Goal: Task Accomplishment & Management: Manage account settings

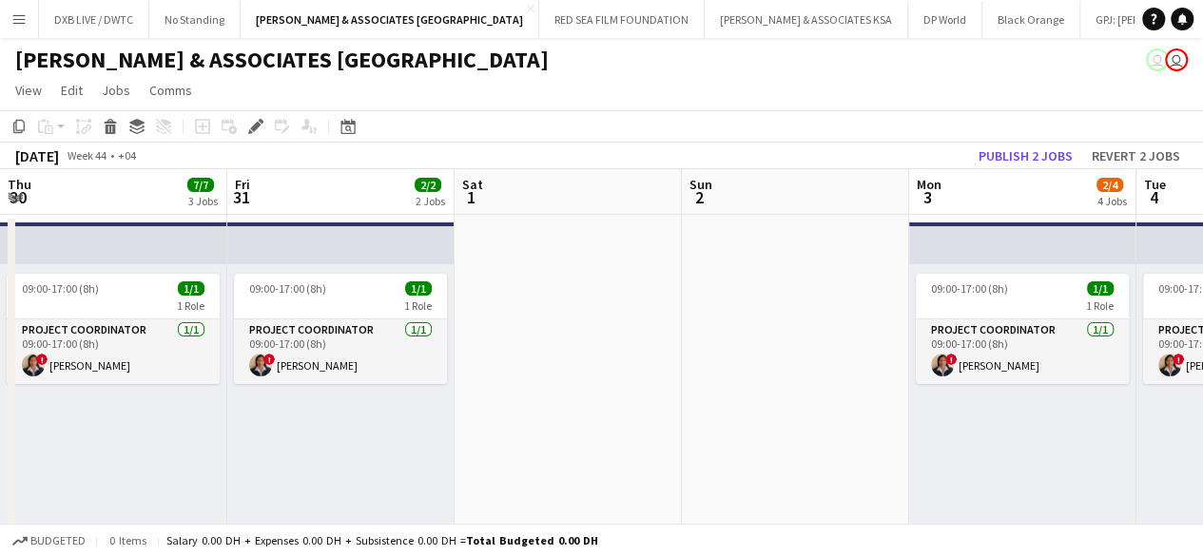
scroll to position [0, 654]
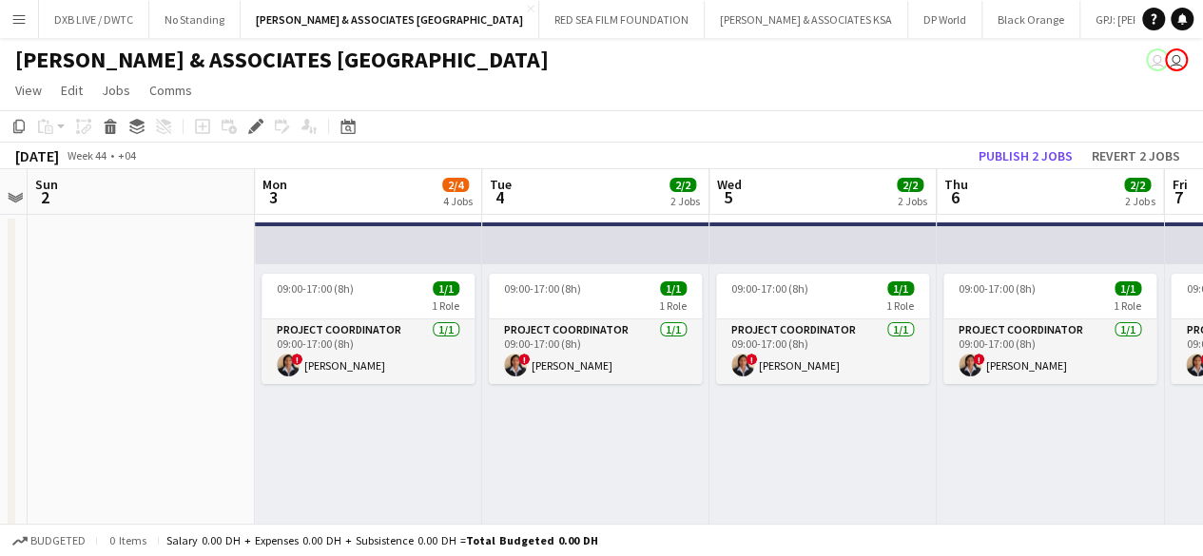
click at [15, 22] on app-icon "Menu" at bounding box center [18, 18] width 15 height 15
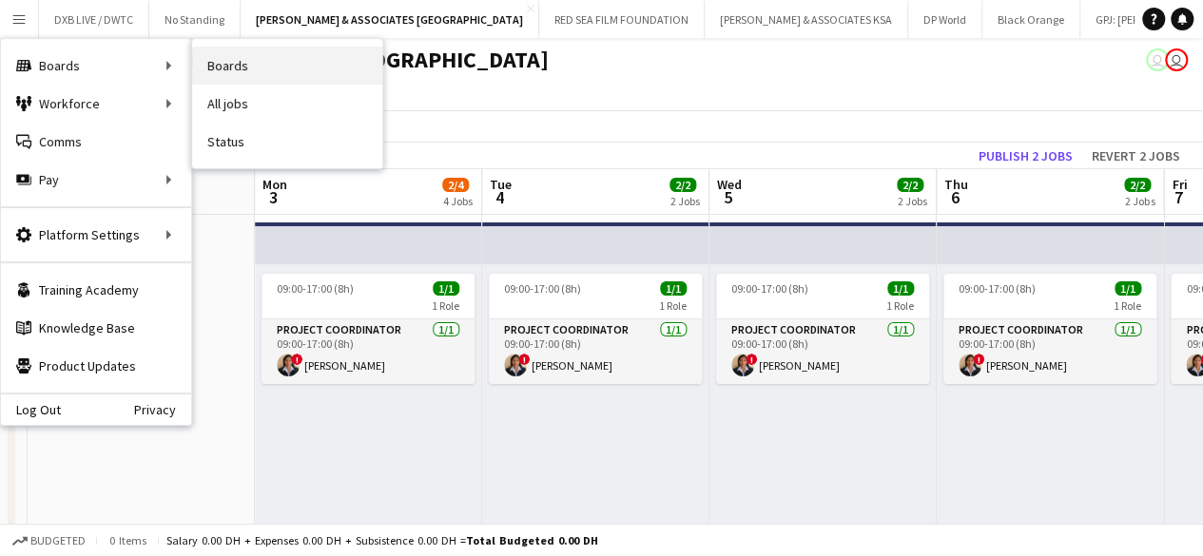
click at [241, 58] on link "Boards" at bounding box center [287, 66] width 190 height 38
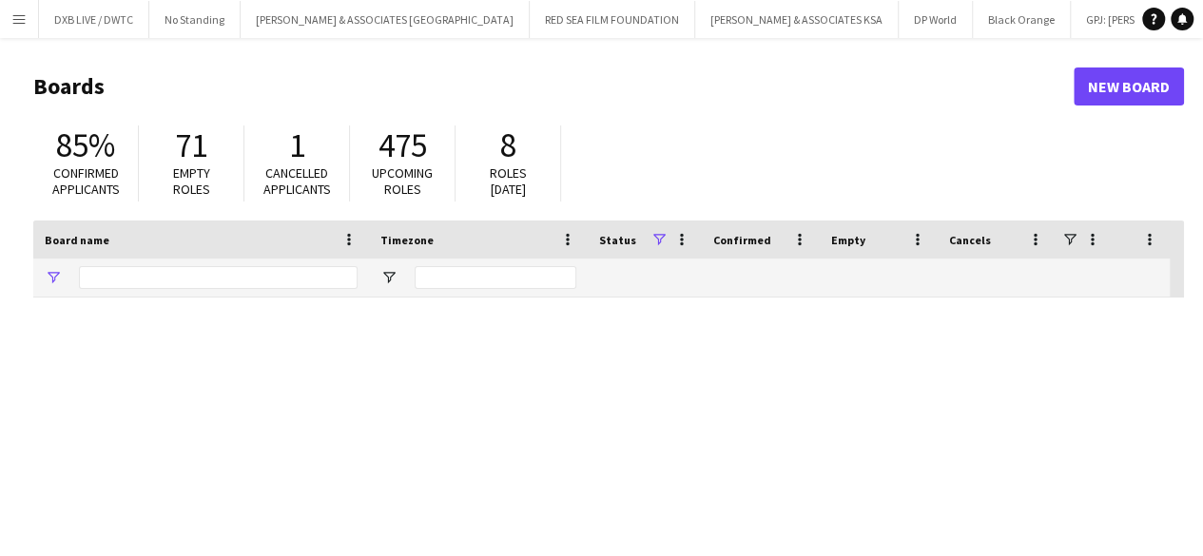
type input "***"
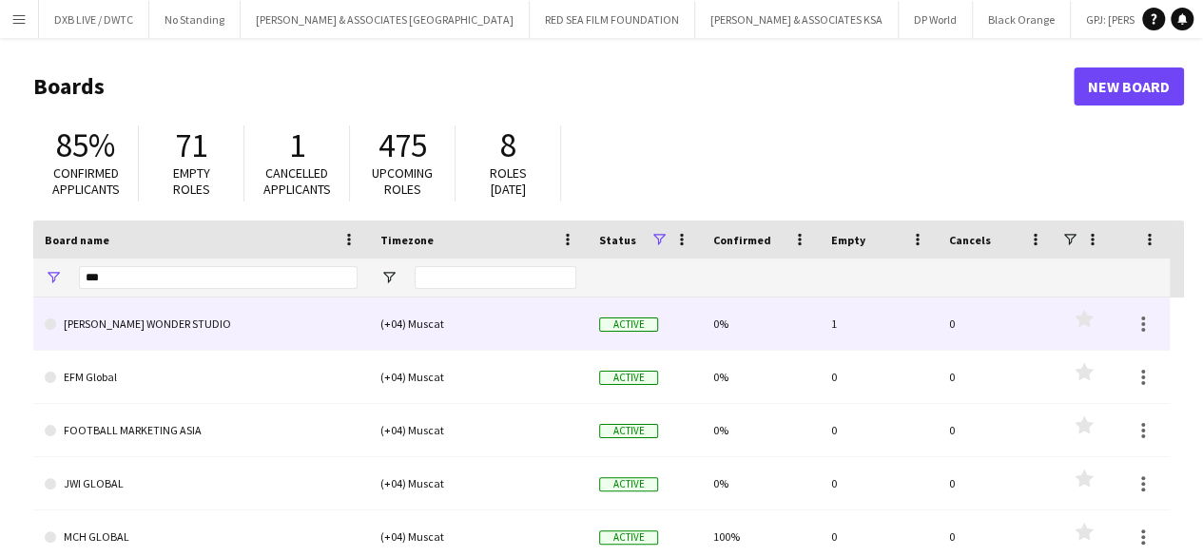
click at [220, 326] on link "[PERSON_NAME] WONDER STUDIO" at bounding box center [201, 324] width 313 height 53
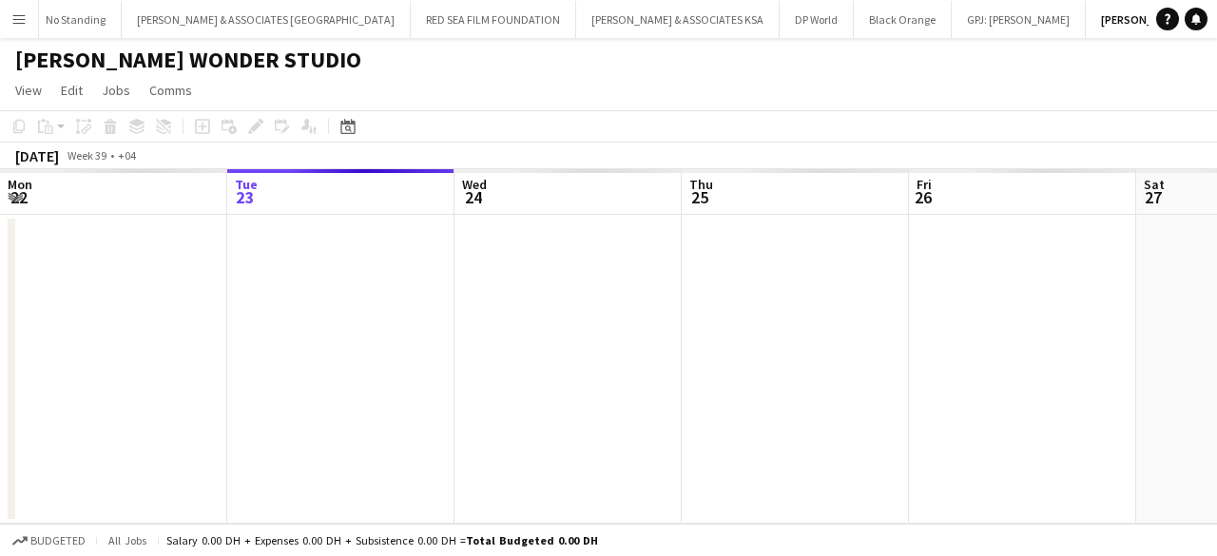
scroll to position [0, 120]
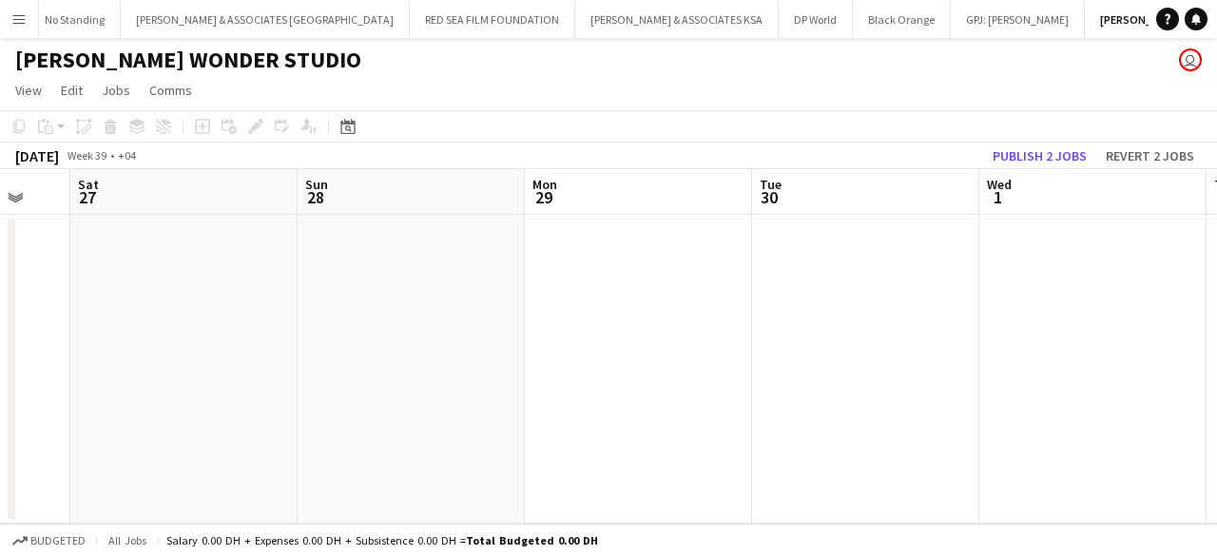
drag, startPoint x: 1066, startPoint y: 318, endPoint x: 47, endPoint y: 355, distance: 1019.9
click at [0, 358] on app-calendar-viewport "Wed 24 Thu 25 Fri 26 Sat 27 Sun 28 Mon 29 Tue 30 Wed 1 Thu 2 Fri 3 Sat 4" at bounding box center [608, 346] width 1217 height 355
drag, startPoint x: 1086, startPoint y: 355, endPoint x: 231, endPoint y: 373, distance: 854.9
click at [231, 373] on app-calendar-viewport "Sun 28 Mon 29 Tue 30 Wed 1 Thu 2 Fri 3 Sat 4 Sun 5 Mon 6 Tue 7 Wed 8" at bounding box center [608, 346] width 1217 height 355
drag, startPoint x: 715, startPoint y: 366, endPoint x: 0, endPoint y: 391, distance: 715.4
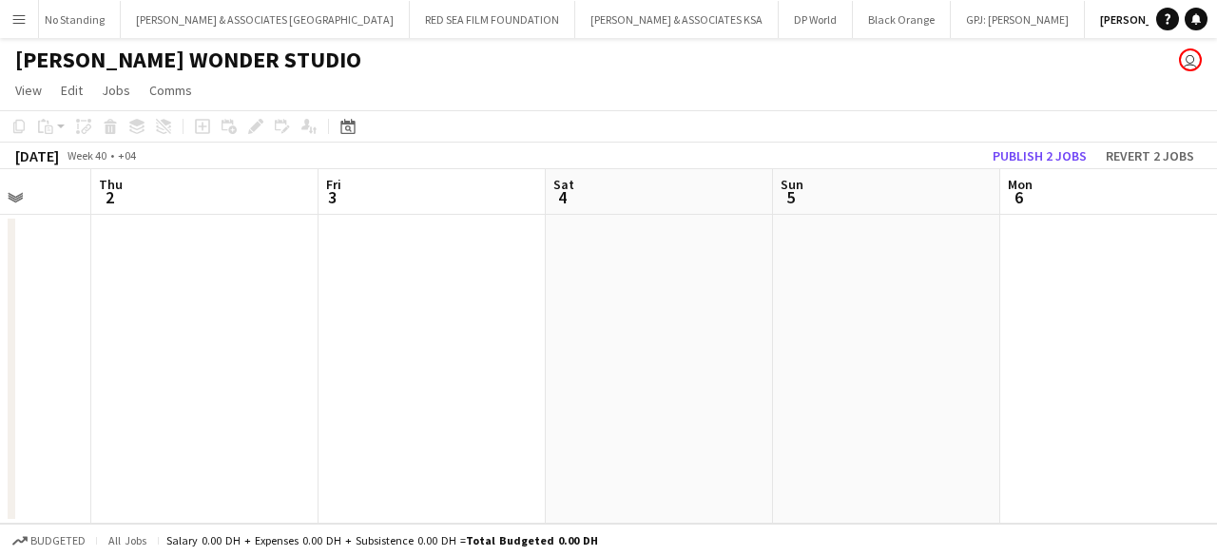
click at [0, 391] on app-calendar-viewport "Sun 28 Mon 29 Tue 30 Wed 1 Thu 2 Fri 3 Sat 4 Sun 5 Mon 6 Tue 7 Wed 8" at bounding box center [608, 346] width 1217 height 355
drag, startPoint x: 179, startPoint y: 398, endPoint x: 160, endPoint y: 377, distance: 28.3
click at [0, 398] on app-calendar-viewport "Thu 2 Fri 3 Sat 4 Sun 5 Mon 6 Tue 7 Wed 8 Thu 9 Fri 10 Sat 11 Sun 12" at bounding box center [608, 346] width 1217 height 355
drag, startPoint x: 751, startPoint y: 377, endPoint x: 15, endPoint y: 385, distance: 735.9
click at [15, 385] on app-calendar-viewport "Tue 7 Wed 8 Thu 9 Fri 10 Sat 11 Sun 12 Mon 13 Tue 14 Wed 15 Thu 16 Fri 17" at bounding box center [608, 346] width 1217 height 355
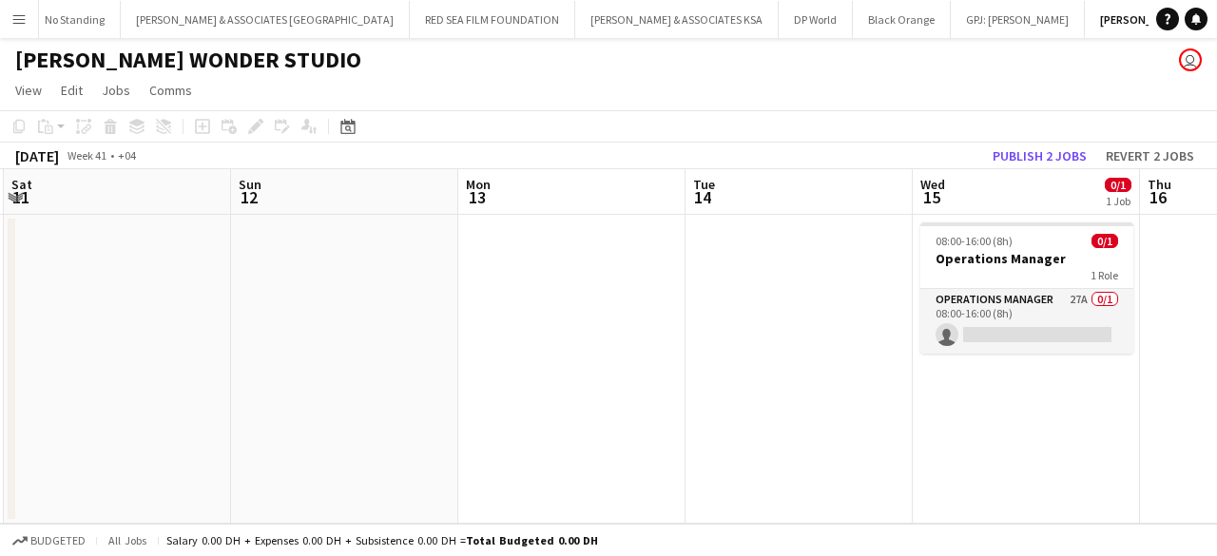
drag, startPoint x: 673, startPoint y: 358, endPoint x: 332, endPoint y: 377, distance: 341.9
click at [0, 414] on app-calendar-viewport "Tue 7 Wed 8 Thu 9 Fri 10 Sat 11 Sun 12 Mon 13 Tue 14 Wed 15 0/1 1 Job Thu 16 Fr…" at bounding box center [608, 346] width 1217 height 355
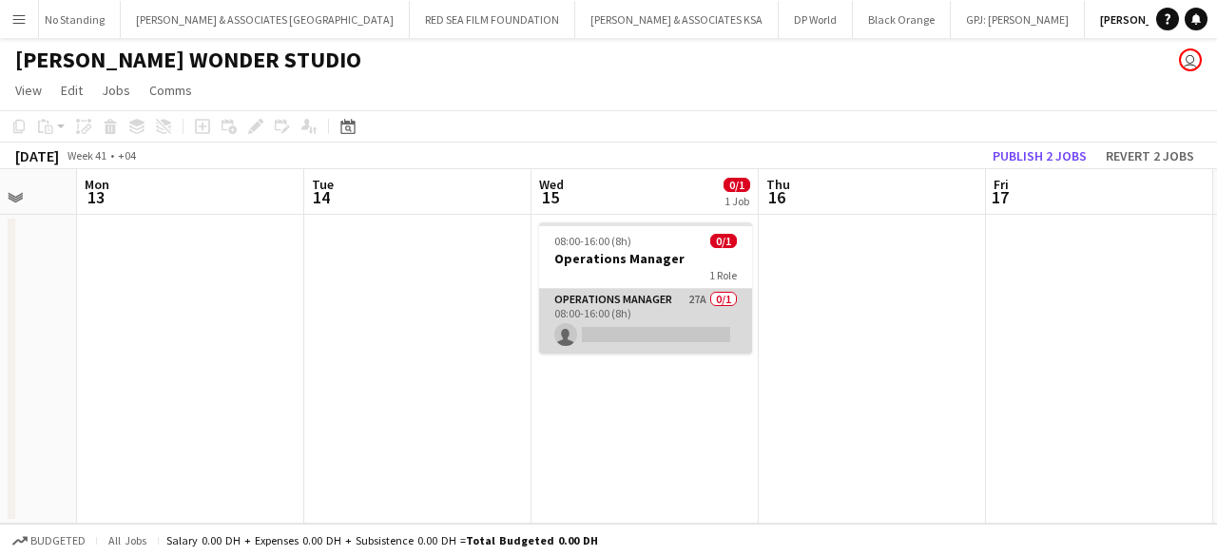
click at [636, 306] on app-card-role "Operations Manager 27A 0/1 08:00-16:00 (8h) single-neutral-actions" at bounding box center [645, 321] width 213 height 65
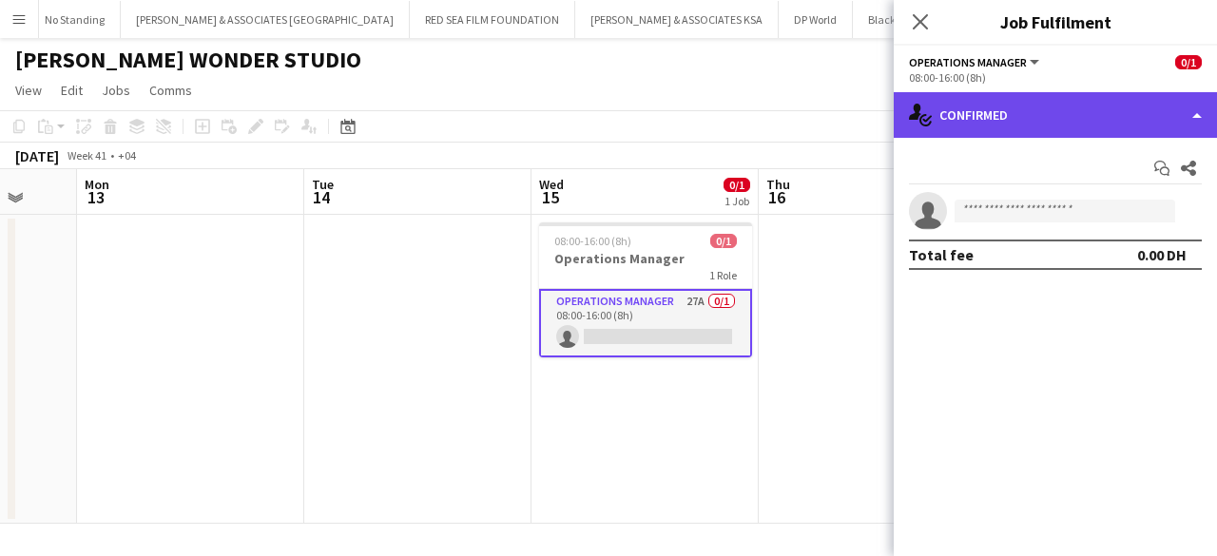
click at [1038, 127] on div "single-neutral-actions-check-2 Confirmed" at bounding box center [1055, 115] width 323 height 46
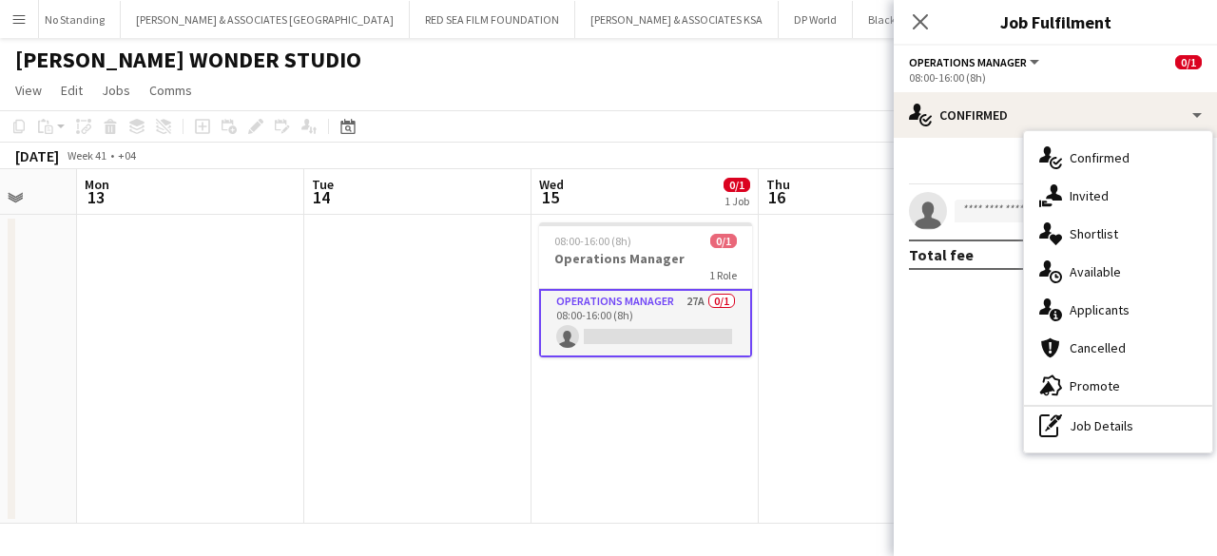
click at [1104, 427] on div "pen-write Job Details" at bounding box center [1118, 426] width 188 height 38
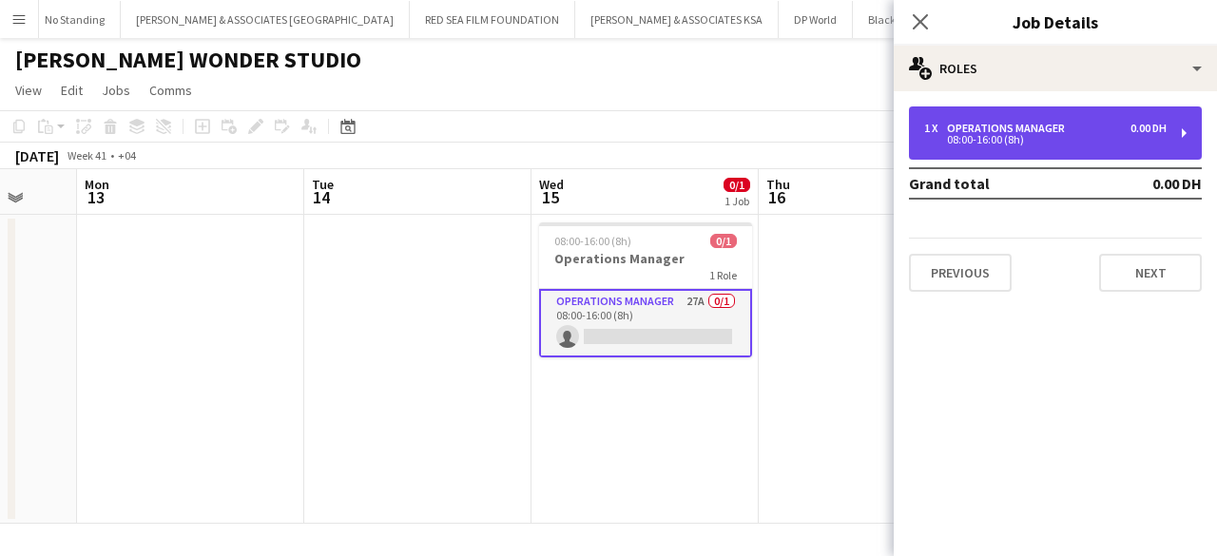
click at [1013, 121] on div "1 x Operations Manager 0.00 DH 08:00-16:00 (8h)" at bounding box center [1055, 132] width 293 height 53
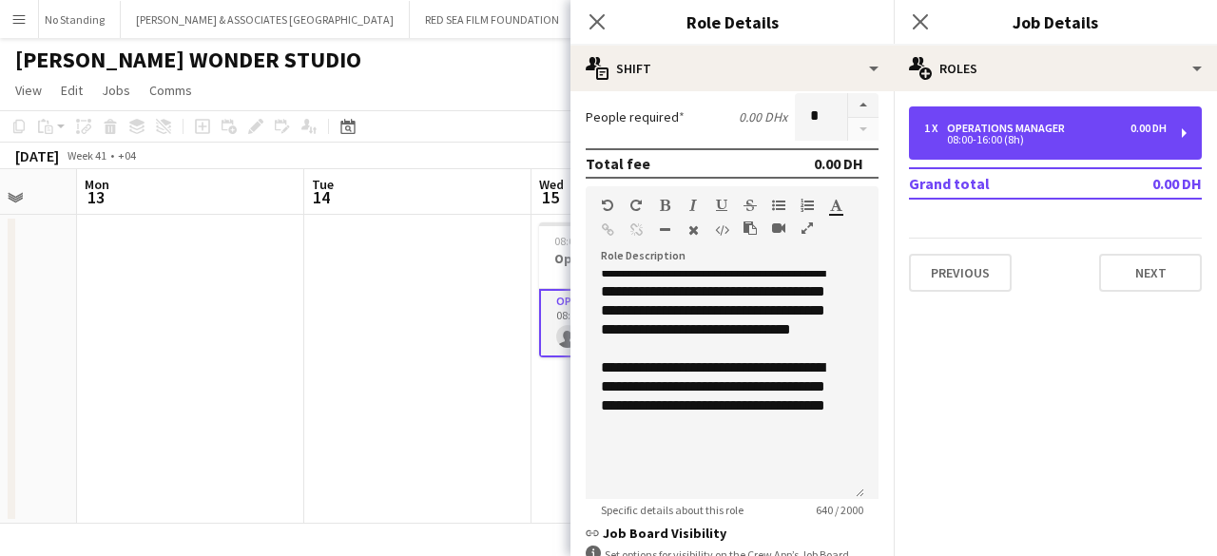
scroll to position [285, 0]
